Goal: Find specific page/section: Find specific page/section

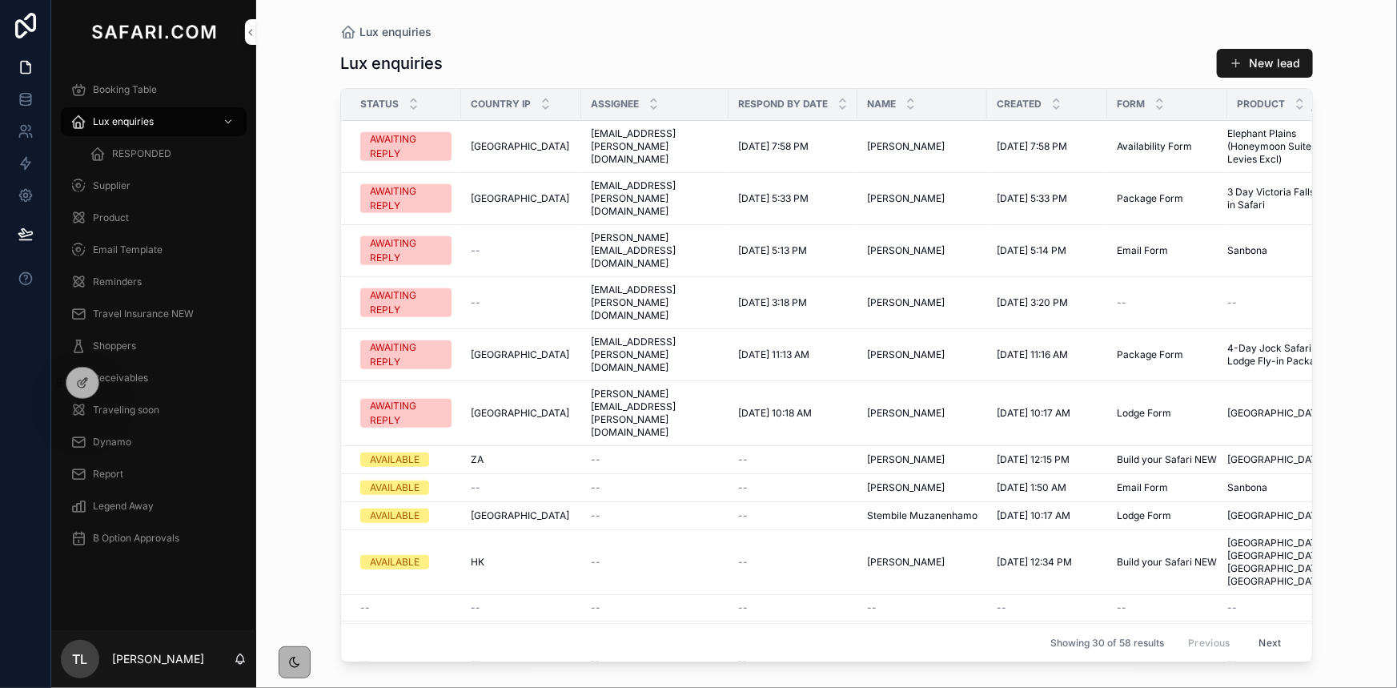
scroll to position [660, 0]
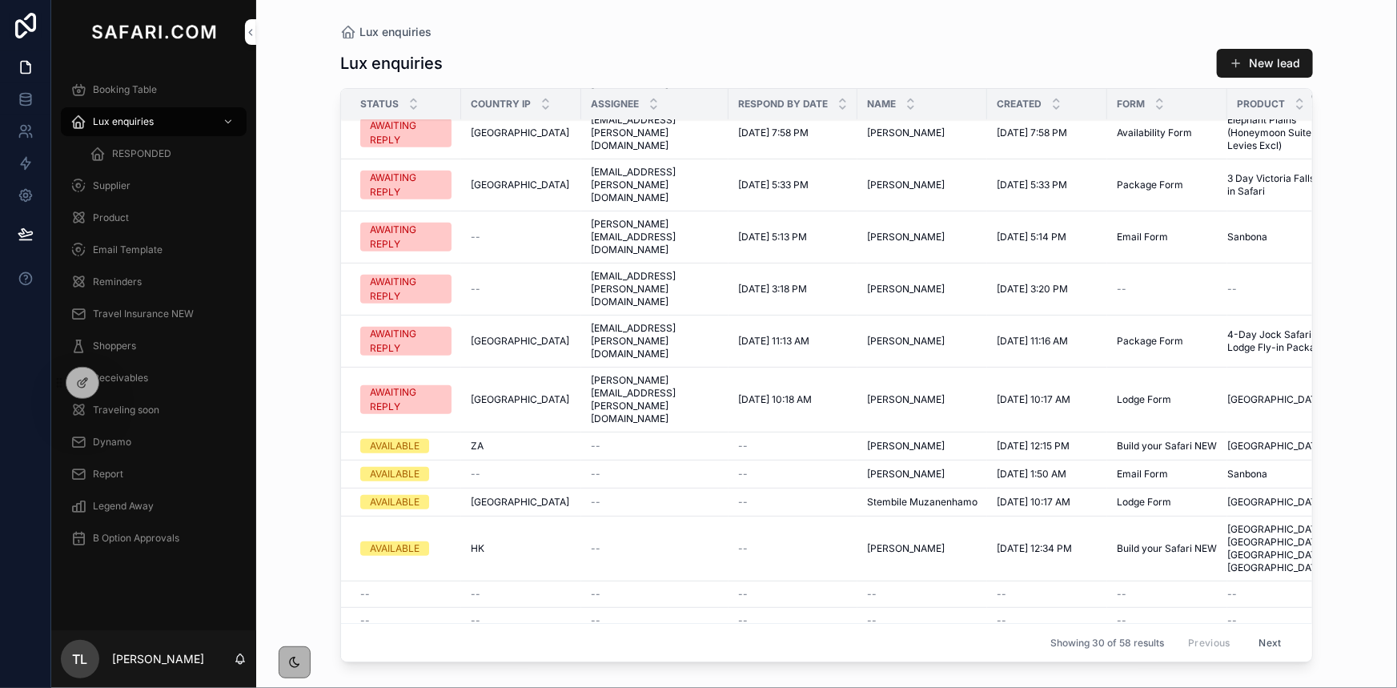
click at [131, 155] on span "RESPONDED" at bounding box center [141, 153] width 59 height 13
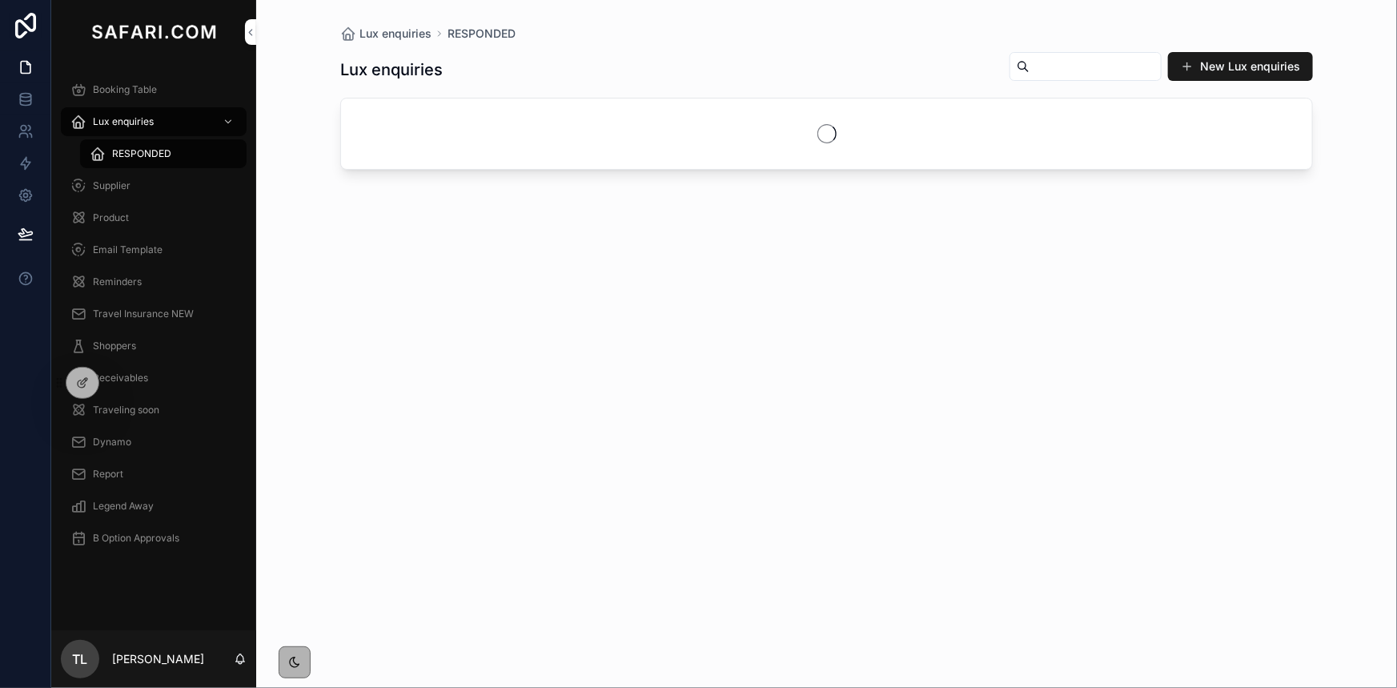
click at [1030, 72] on input "scrollable content" at bounding box center [1095, 66] width 131 height 22
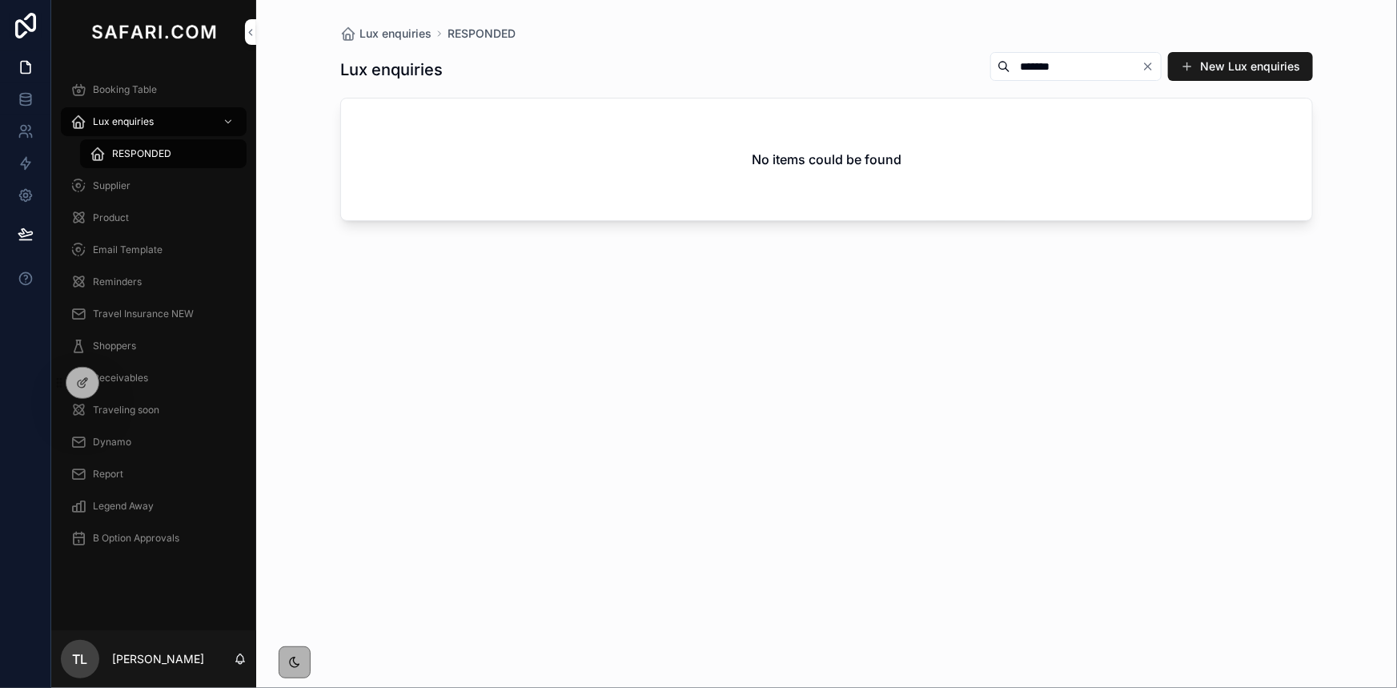
type input "*******"
click at [1153, 67] on icon "Clear" at bounding box center [1148, 66] width 13 height 13
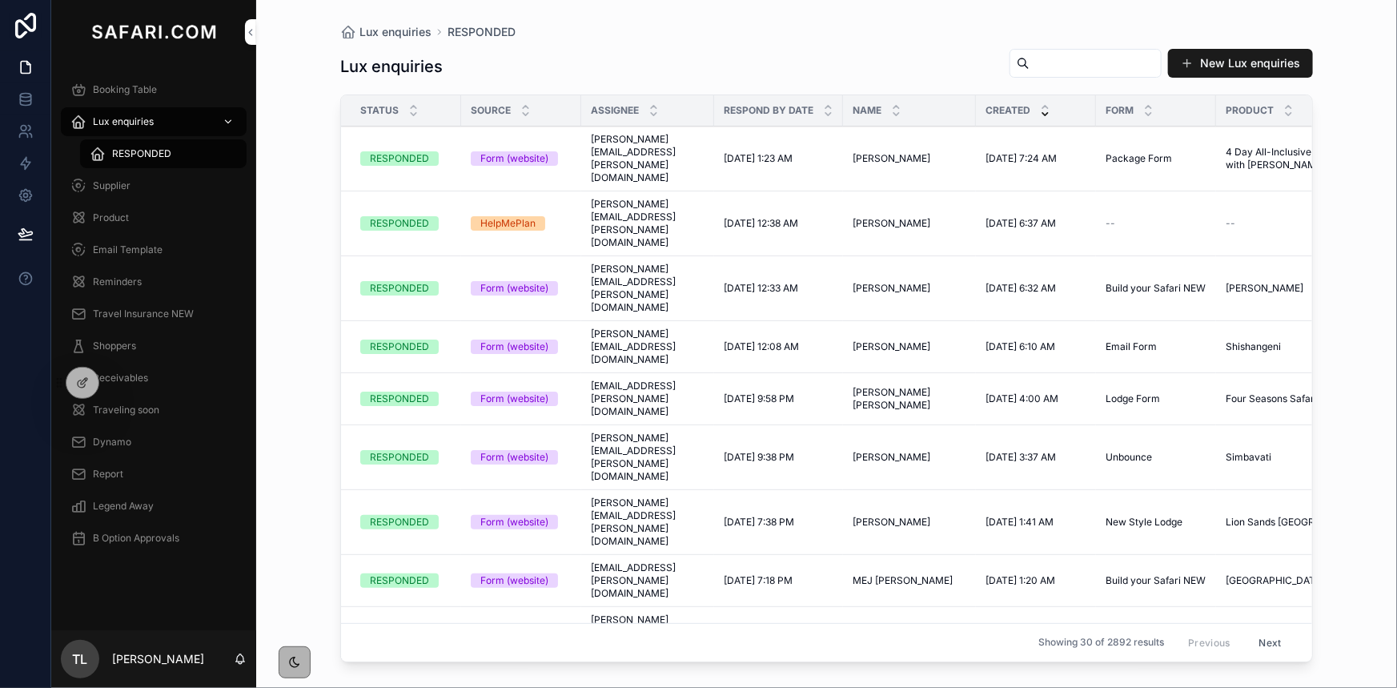
click at [141, 125] on span "Lux enquiries" at bounding box center [123, 121] width 61 height 13
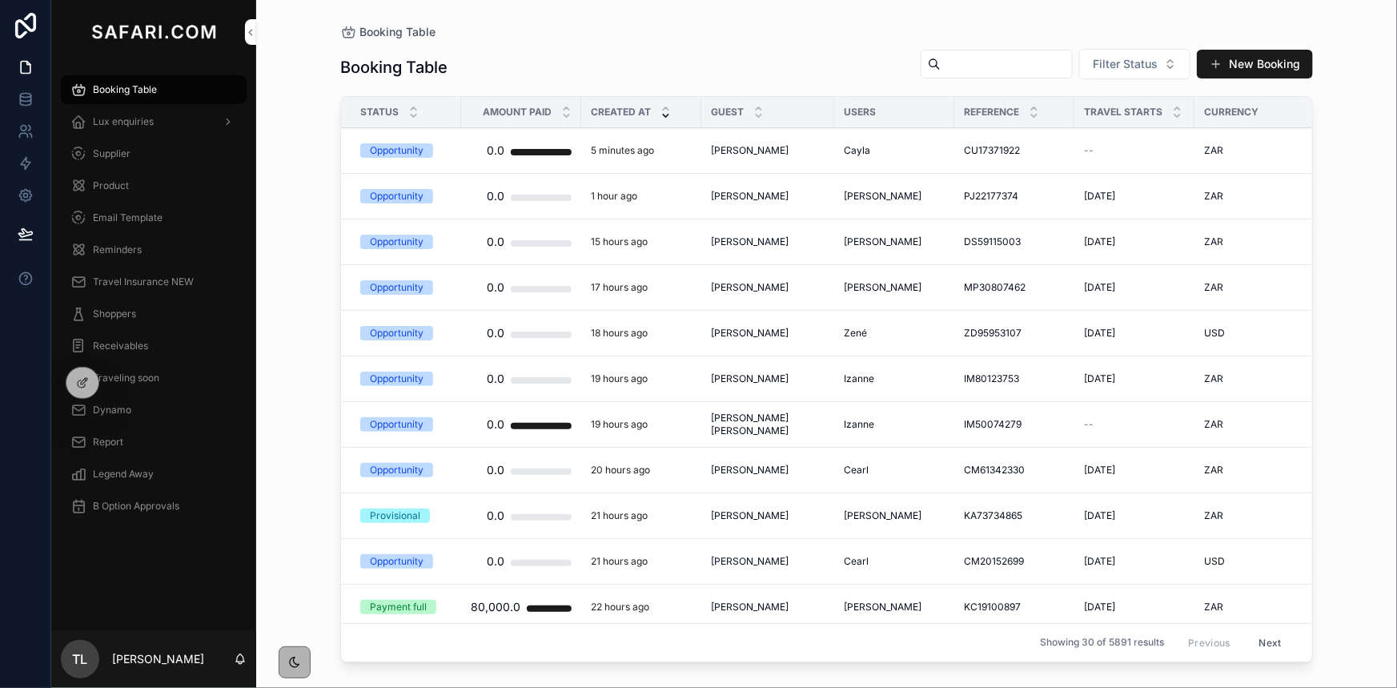
drag, startPoint x: 155, startPoint y: 124, endPoint x: 165, endPoint y: 129, distance: 10.7
click at [155, 124] on div "Lux enquiries" at bounding box center [153, 122] width 167 height 26
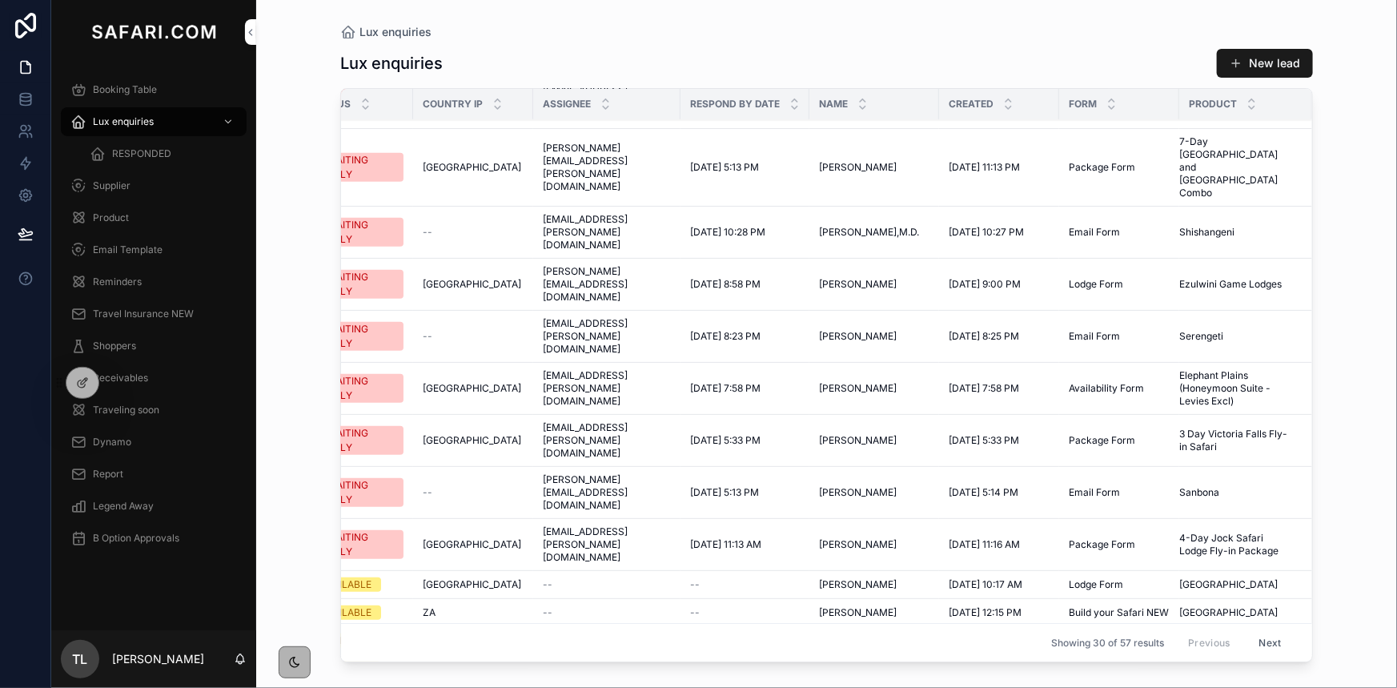
scroll to position [436, 0]
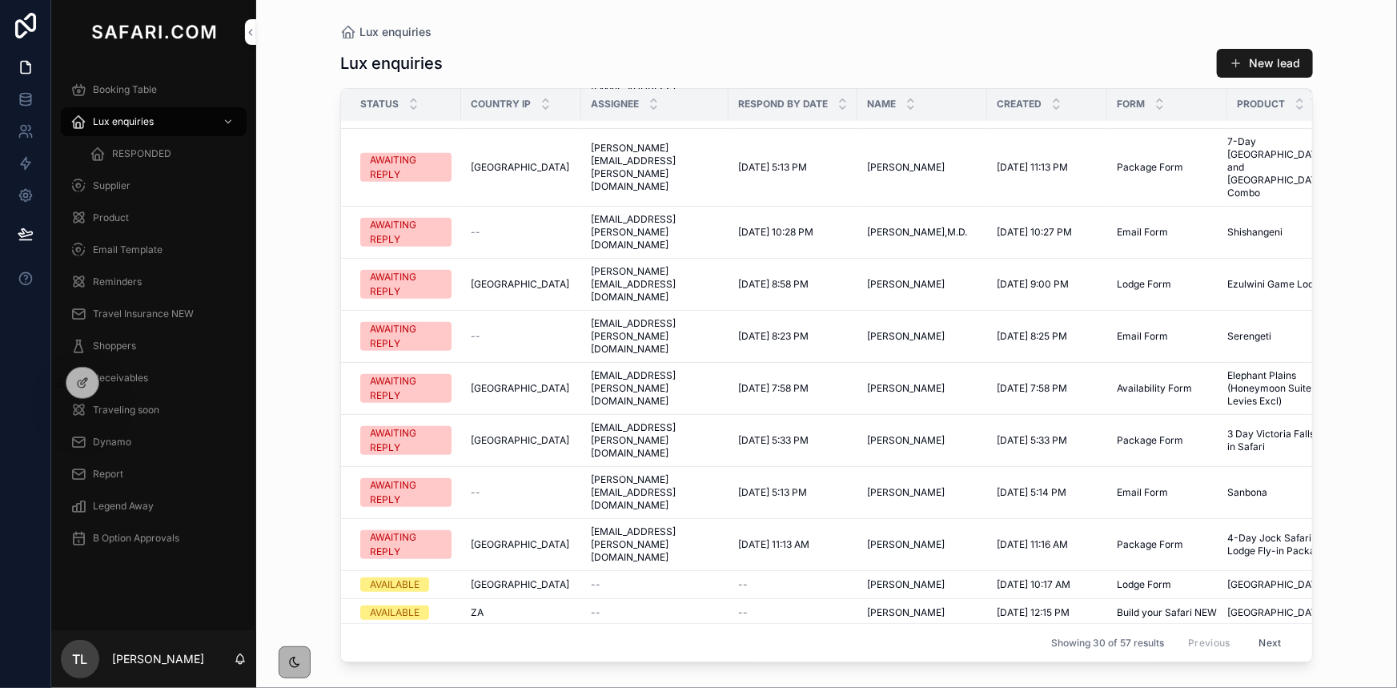
click at [142, 159] on span "RESPONDED" at bounding box center [141, 153] width 59 height 13
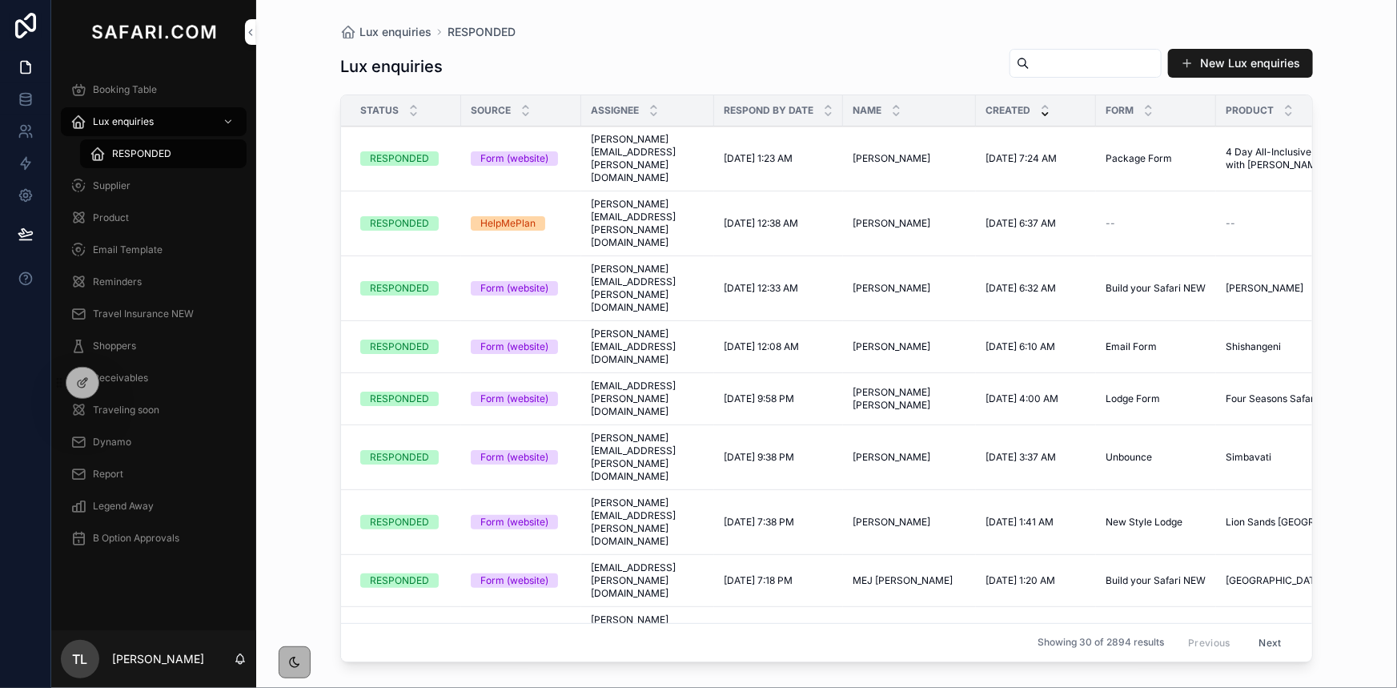
click at [1039, 63] on input "scrollable content" at bounding box center [1095, 63] width 131 height 22
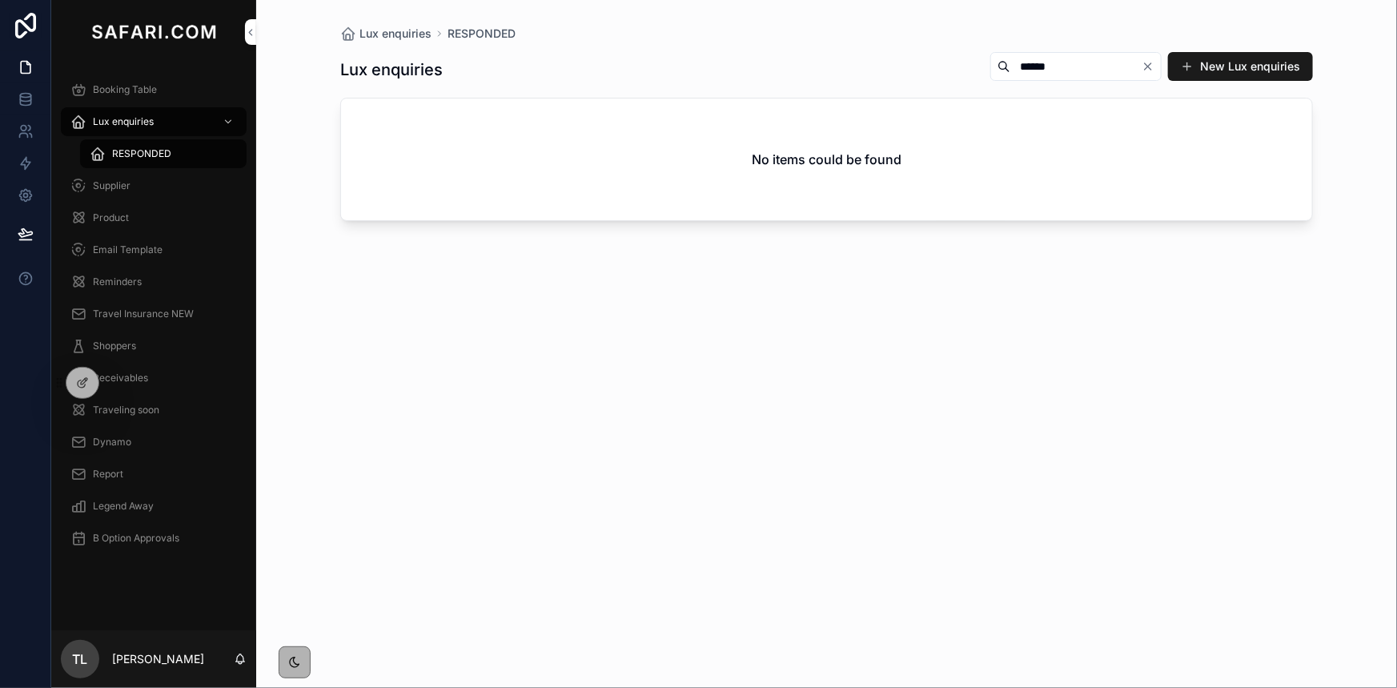
click at [142, 152] on span "RESPONDED" at bounding box center [141, 153] width 59 height 13
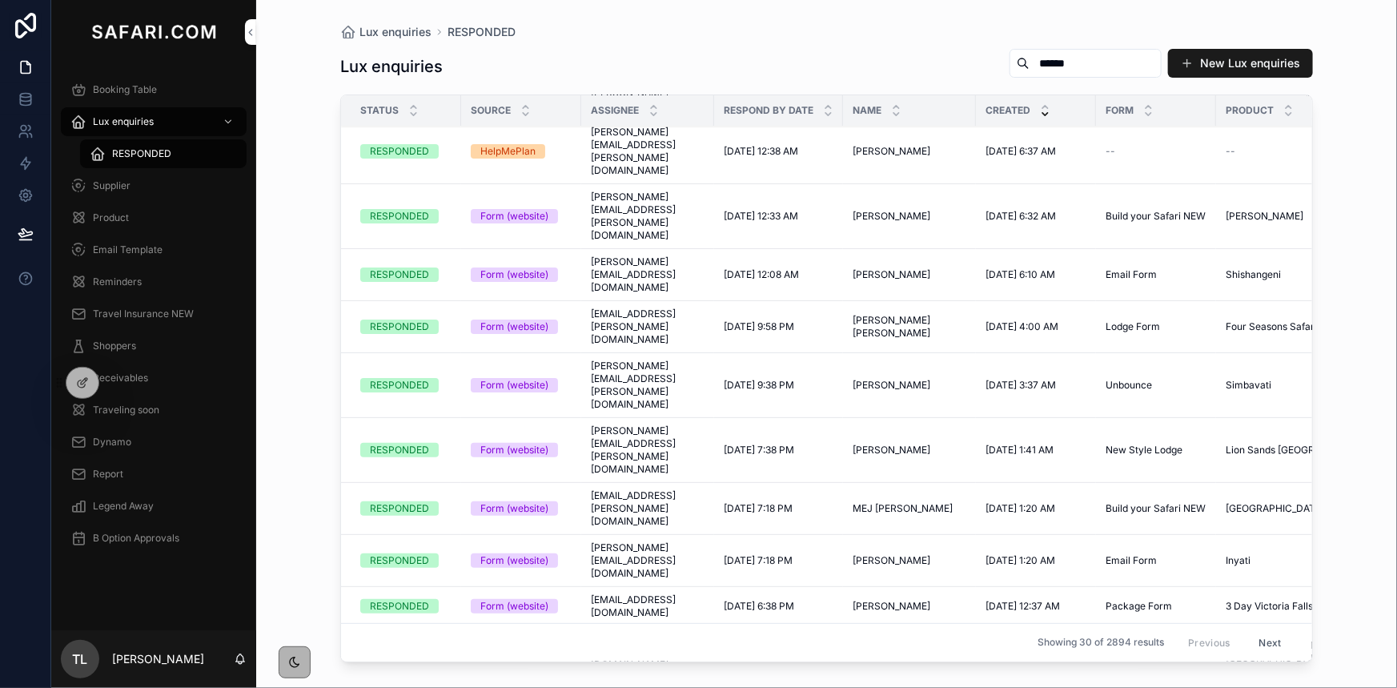
scroll to position [72, 0]
click at [1030, 65] on input "******" at bounding box center [1095, 63] width 131 height 22
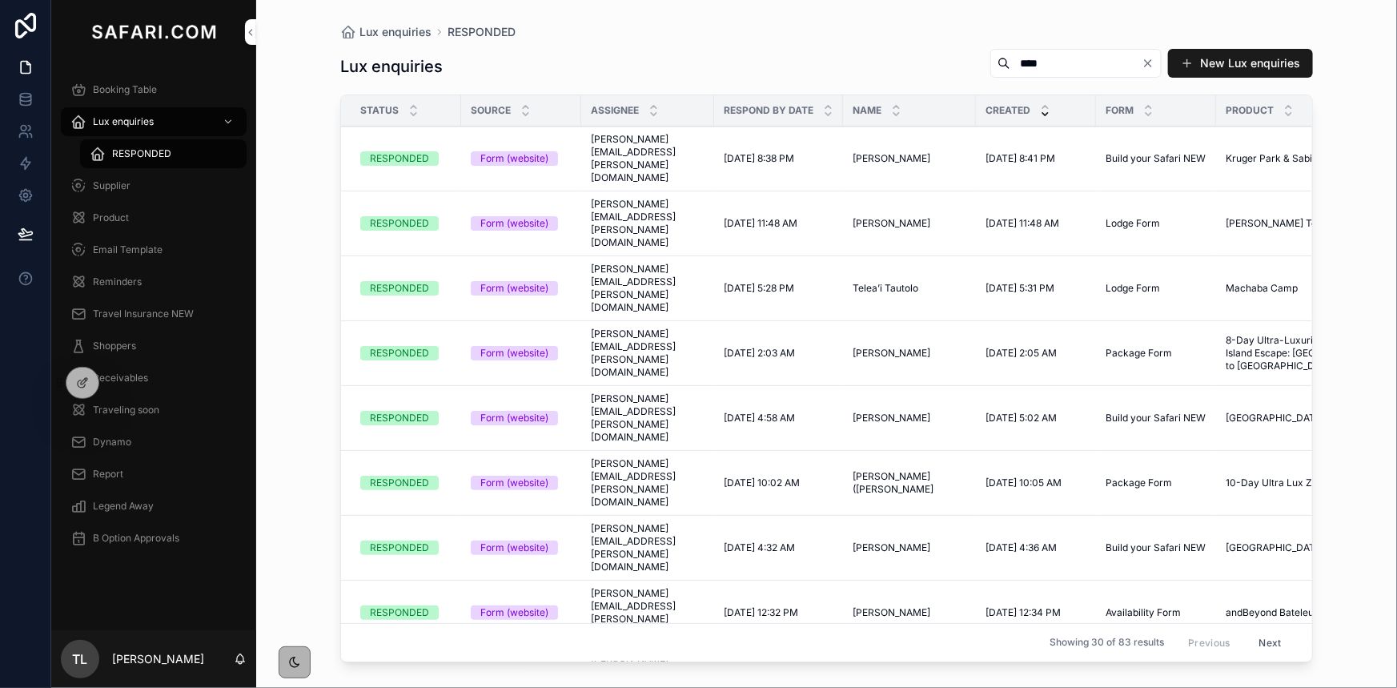
type input "****"
click at [113, 123] on span "Lux enquiries" at bounding box center [123, 121] width 61 height 13
